Goal: Task Accomplishment & Management: Manage account settings

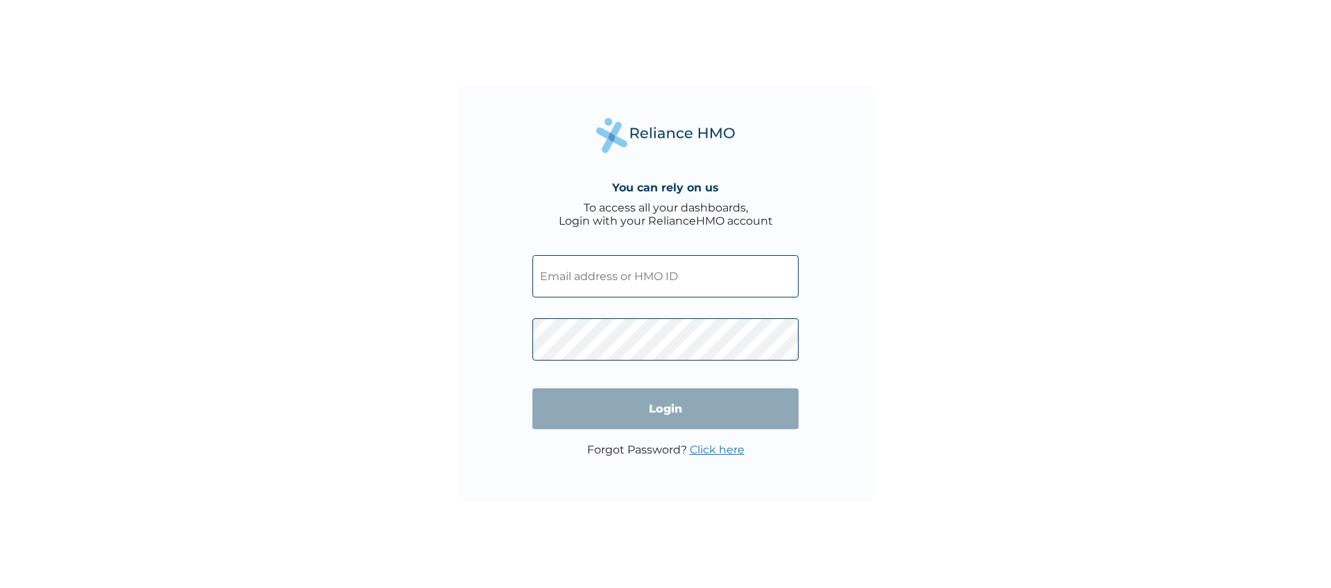
type input "TPQ/10001/A"
click at [641, 394] on input "Login" at bounding box center [665, 408] width 266 height 41
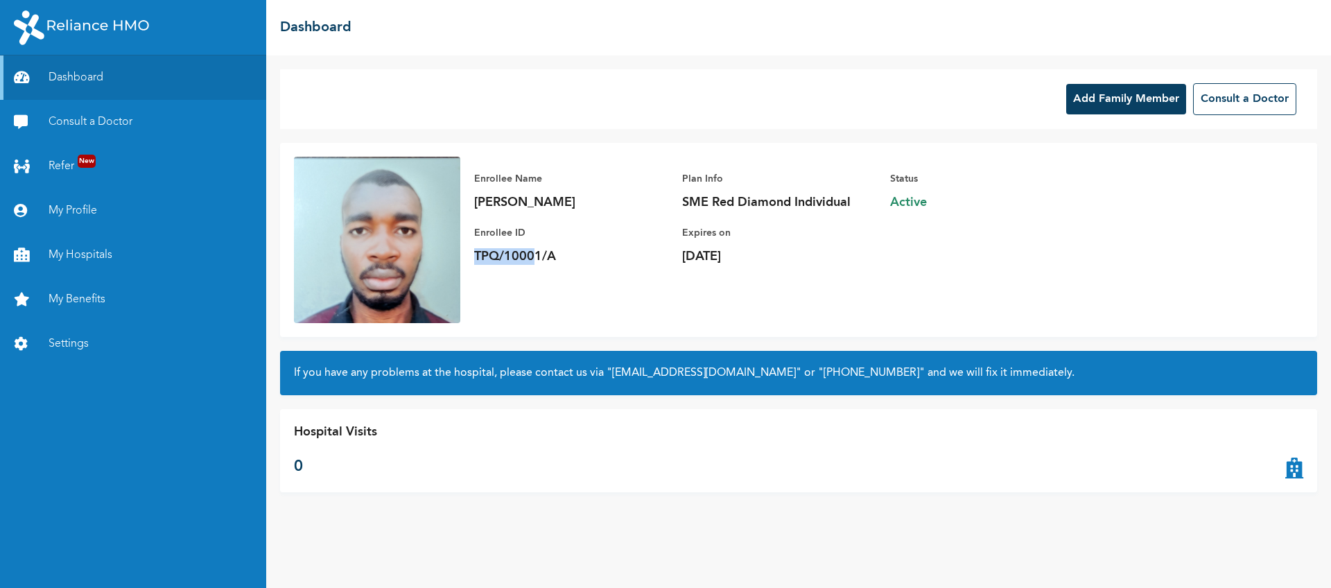
drag, startPoint x: 532, startPoint y: 254, endPoint x: 475, endPoint y: 252, distance: 57.6
click at [475, 252] on p "TPQ/10001/A" at bounding box center [571, 256] width 194 height 17
copy p "TPQ/1000"
